Goal: Book appointment/travel/reservation

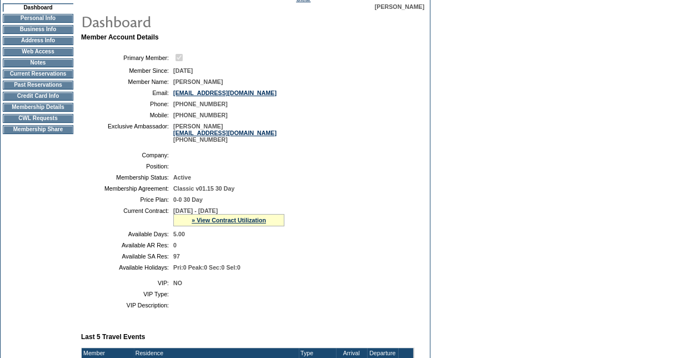
scroll to position [56, 0]
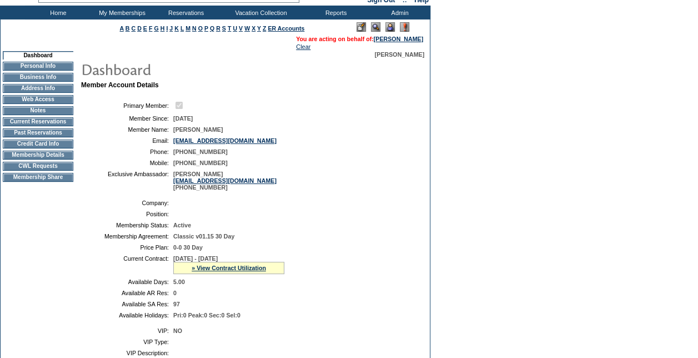
click at [34, 169] on td "CWL Requests" at bounding box center [38, 166] width 71 height 9
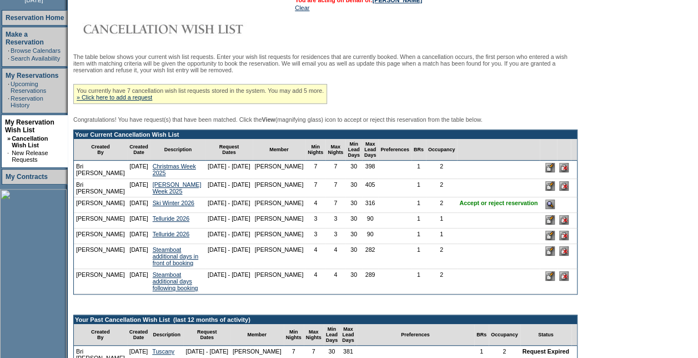
scroll to position [167, 0]
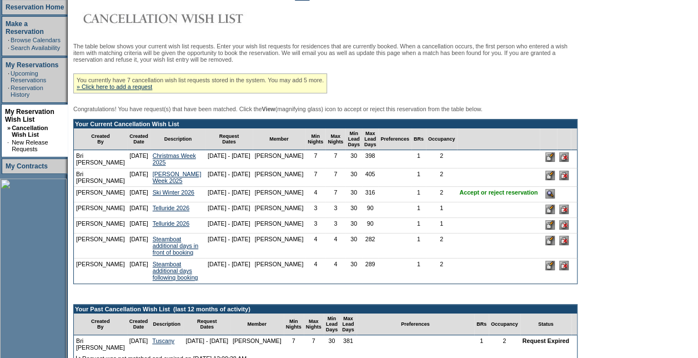
click at [555, 198] on input "image" at bounding box center [549, 193] width 9 height 9
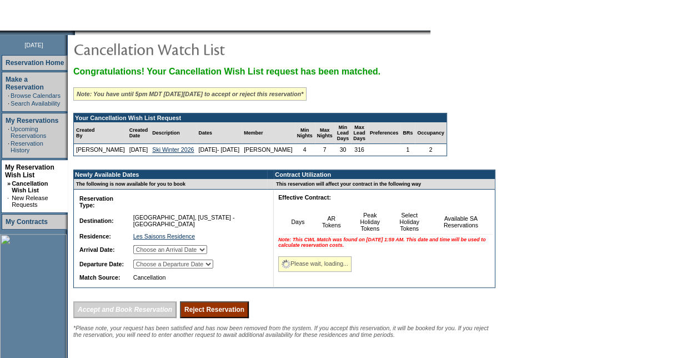
scroll to position [167, 0]
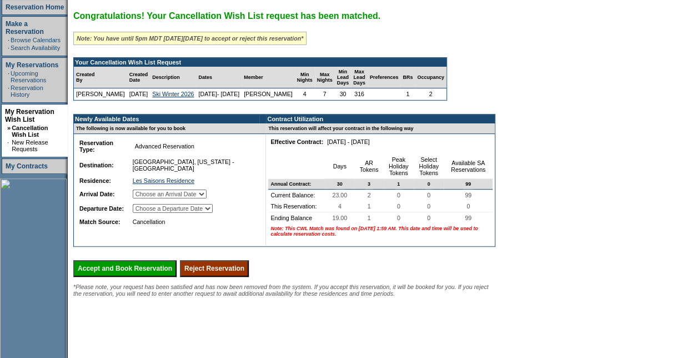
click at [233, 200] on td "Choose an Arrival Date [DATE] [DATE] [DATE] [DATE]" at bounding box center [193, 193] width 126 height 13
click at [207, 193] on select "Choose an Arrival Date [DATE] [DATE] [DATE] [DATE]" at bounding box center [170, 193] width 74 height 9
select select "[DATE]"
click at [146, 190] on select "Choose an Arrival Date [DATE] [DATE] [DATE] [DATE]" at bounding box center [170, 193] width 74 height 9
click at [227, 215] on td "Choose a Departure Date [DATE] [DATE] [DATE] [DATE]" at bounding box center [193, 208] width 126 height 13
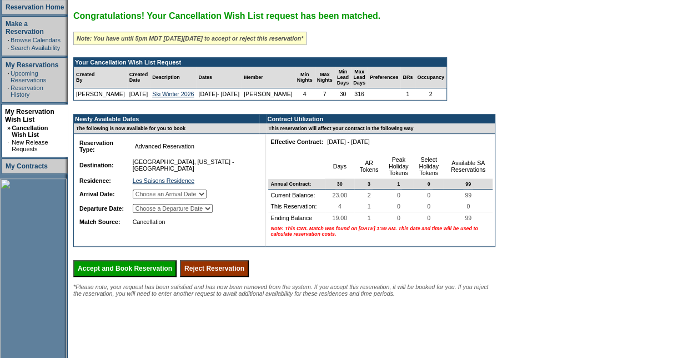
click at [213, 207] on select "Choose a Departure Date Monday, February 2, 2026 Tuesday, February 3, 2026 Wedn…" at bounding box center [173, 208] width 80 height 9
click at [147, 213] on select "Choose a Departure Date Monday, February 2, 2026 Tuesday, February 3, 2026 Wedn…" at bounding box center [173, 208] width 80 height 9
click at [212, 210] on select "Choose a Departure Date Monday, February 2, 2026 Tuesday, February 3, 2026 Wedn…" at bounding box center [173, 208] width 80 height 9
select select "02/05/2026"
click at [147, 213] on select "Choose a Departure Date Monday, February 2, 2026 Tuesday, February 3, 2026 Wedn…" at bounding box center [173, 208] width 80 height 9
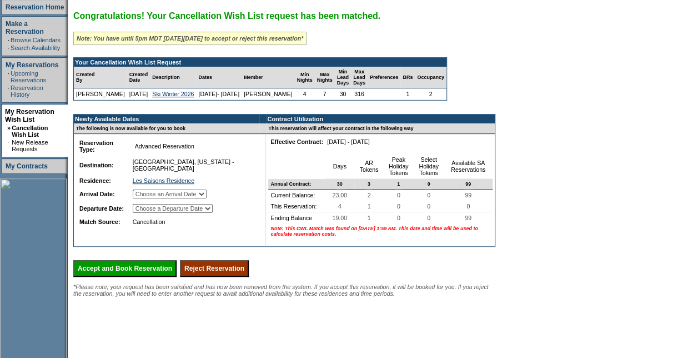
drag, startPoint x: 121, startPoint y: 282, endPoint x: 395, endPoint y: 33, distance: 369.9
click at [121, 277] on input "Accept and Book Reservation" at bounding box center [124, 268] width 103 height 17
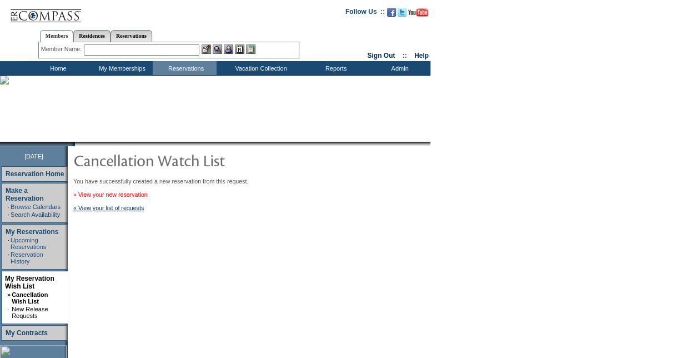
click at [142, 194] on link "» View your new reservation" at bounding box center [110, 194] width 74 height 7
